Goal: Communication & Community: Participate in discussion

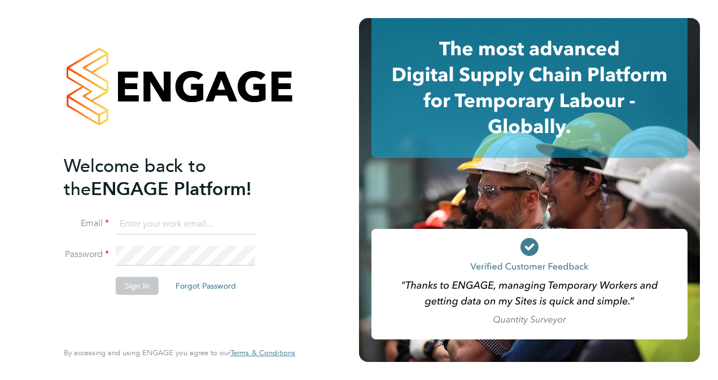
type input "[PERSON_NAME][EMAIL_ADDRESS][PERSON_NAME][DOMAIN_NAME]"
click at [138, 286] on button "Sign In" at bounding box center [137, 286] width 43 height 18
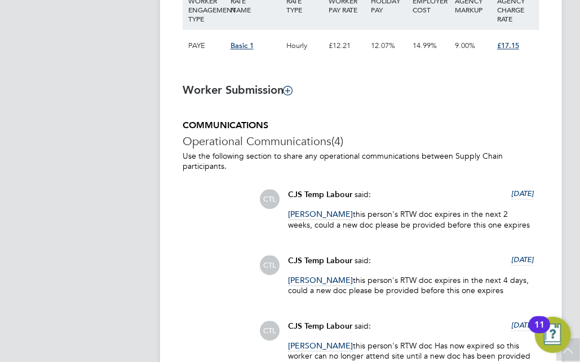
scroll to position [1015, 0]
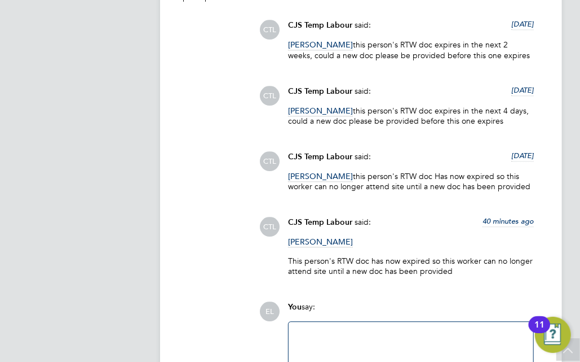
click at [346, 340] on div at bounding box center [411, 352] width 231 height 49
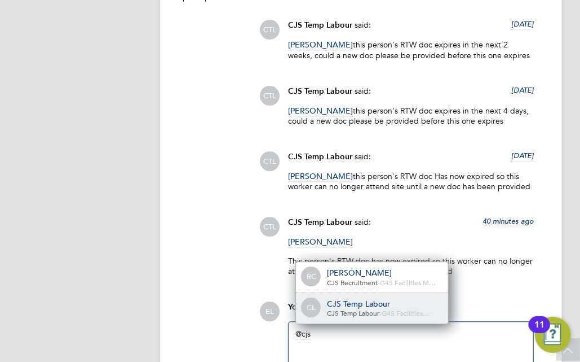
click at [358, 312] on span "CJS Temp Labour" at bounding box center [354, 312] width 52 height 9
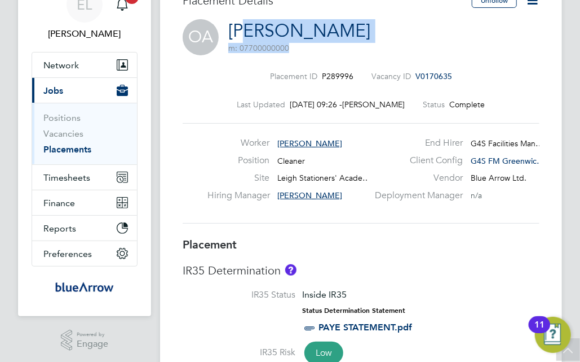
drag, startPoint x: 423, startPoint y: 33, endPoint x: 250, endPoint y: 33, distance: 172.6
click at [250, 33] on div "OA [PERSON_NAME] m: 07700000000" at bounding box center [361, 38] width 357 height 38
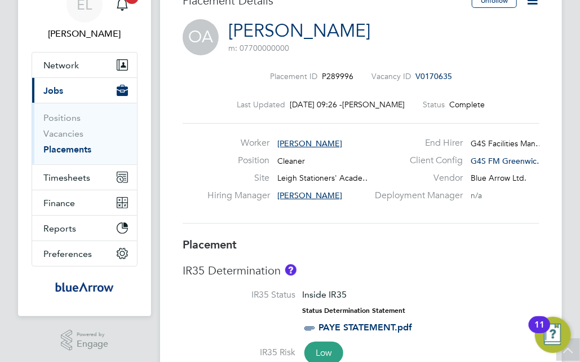
drag, startPoint x: 250, startPoint y: 33, endPoint x: 226, endPoint y: 23, distance: 25.6
click at [226, 23] on div "OA [PERSON_NAME] m: 07700000000" at bounding box center [361, 38] width 357 height 38
drag, startPoint x: 226, startPoint y: 23, endPoint x: 398, endPoint y: 32, distance: 172.3
click at [398, 32] on div "OA [PERSON_NAME] m: 07700000000" at bounding box center [361, 38] width 357 height 38
copy link "[PERSON_NAME]"
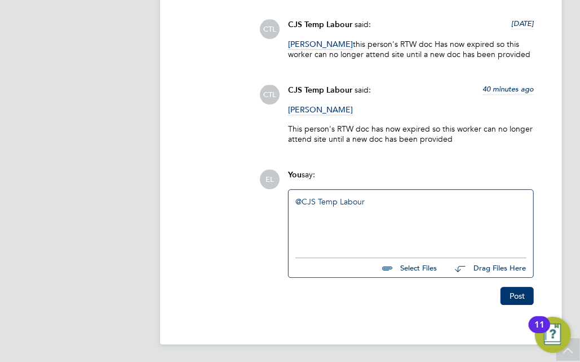
click at [380, 227] on div "@CJS Temp Labour ​" at bounding box center [411, 220] width 231 height 49
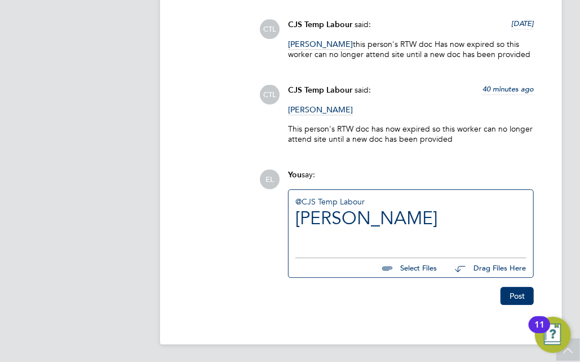
drag, startPoint x: 514, startPoint y: 213, endPoint x: 290, endPoint y: 222, distance: 224.7
click at [290, 222] on div "@CJS Temp Labour ​ [PERSON_NAME]" at bounding box center [411, 221] width 245 height 62
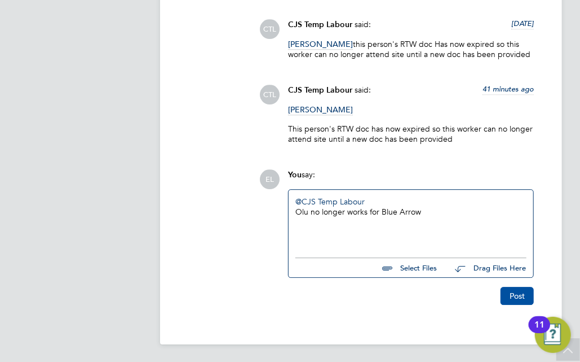
click at [513, 292] on button "Post" at bounding box center [517, 296] width 33 height 18
